Goal: Task Accomplishment & Management: Manage account settings

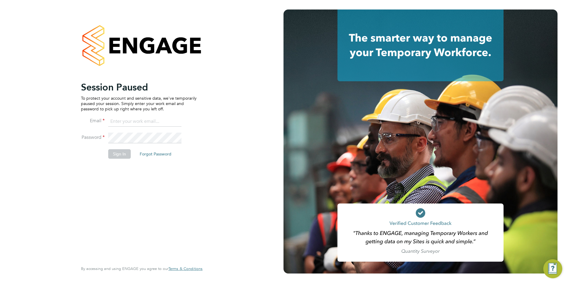
type input "ajay@carbonrecruitment.co.uk"
click at [110, 155] on button "Sign In" at bounding box center [119, 153] width 23 height 9
